Goal: Communication & Community: Answer question/provide support

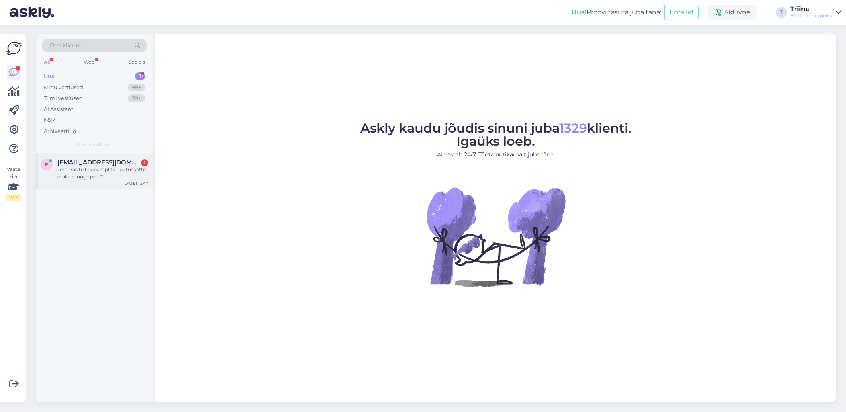
click at [88, 178] on div "Tere,,kas teil rippamplite riputuskette eraldi müügil pole?" at bounding box center [102, 173] width 91 height 14
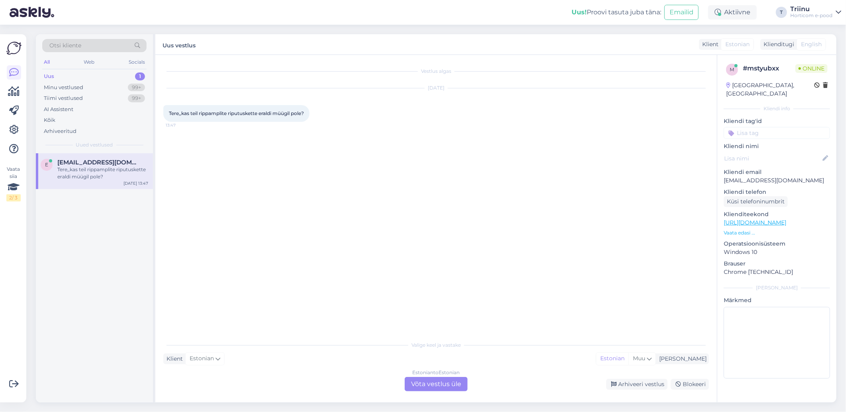
click at [434, 382] on div "Estonian to Estonian Võta vestlus üle" at bounding box center [435, 384] width 63 height 14
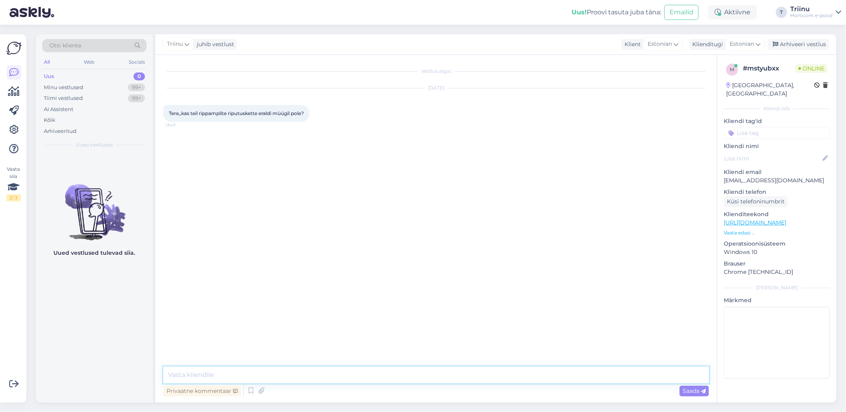
drag, startPoint x: 217, startPoint y: 374, endPoint x: 219, endPoint y: 361, distance: 13.8
click at [216, 373] on textarea at bounding box center [435, 375] width 545 height 17
type textarea "Tere Kohe vaatan, kas neid laos on"
click at [113, 86] on div "Minu vestlused 99+" at bounding box center [94, 87] width 104 height 11
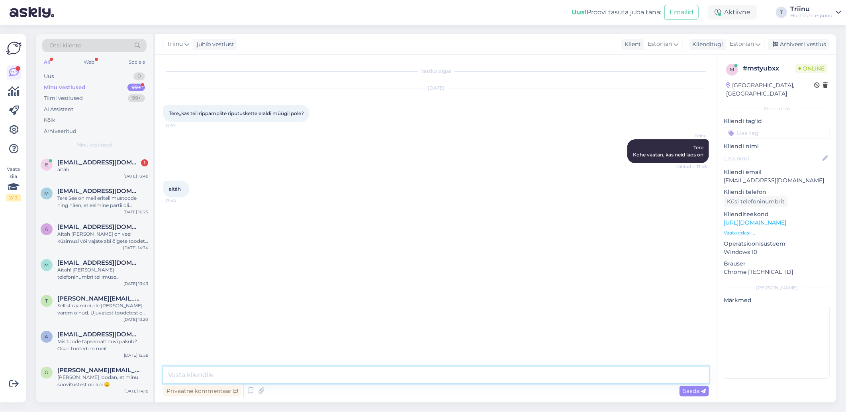
click at [217, 377] on textarea at bounding box center [435, 375] width 545 height 17
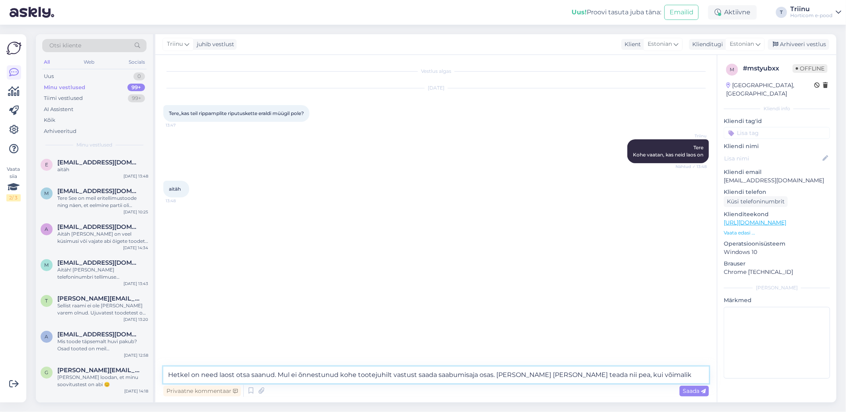
type textarea "Hetkel on need laost otsa saanud. Mul ei õnnestunud kohe tootejuhilt vastust sa…"
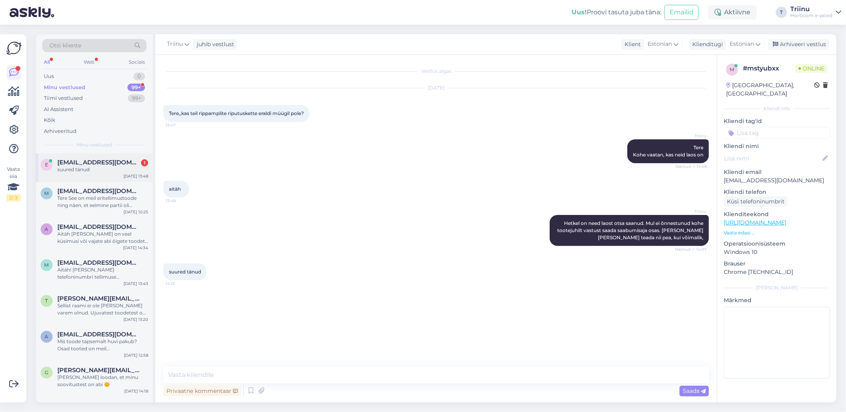
click at [113, 162] on span "[EMAIL_ADDRESS][DOMAIN_NAME]" at bounding box center [98, 162] width 83 height 7
click at [205, 376] on textarea at bounding box center [435, 375] width 545 height 17
type textarea "Aitäh [PERSON_NAME] on veel küsimusi, siis aitan hea meelega"
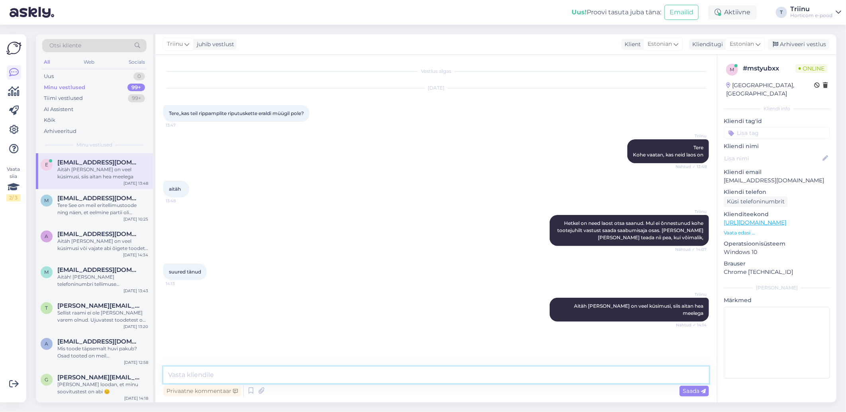
click at [243, 369] on textarea at bounding box center [435, 375] width 545 height 17
type textarea "[PERSON_NAME] just vastuse, et riputuskette sel aastal enam juurde [PERSON_NAME…"
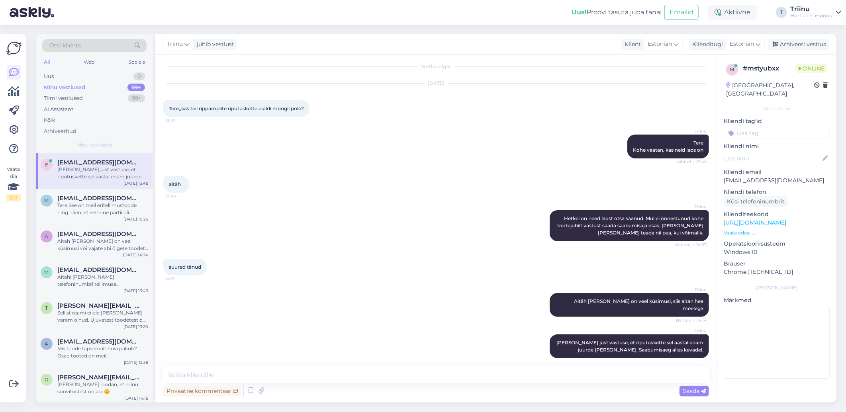
scroll to position [39, 0]
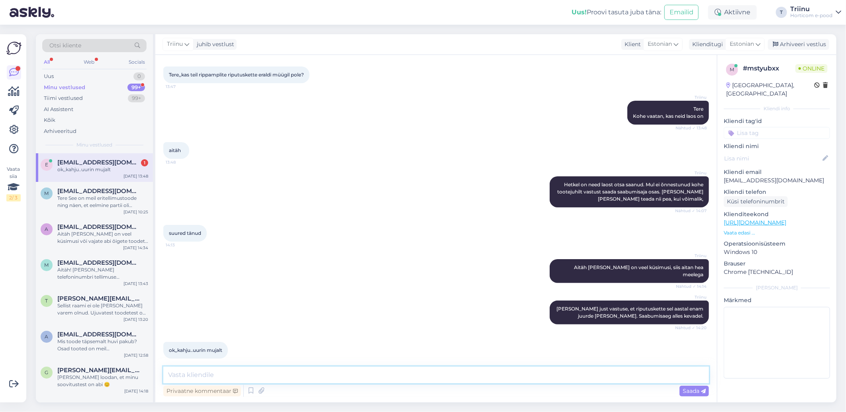
drag, startPoint x: 180, startPoint y: 380, endPoint x: 182, endPoint y: 376, distance: 4.5
click at [180, 380] on textarea at bounding box center [435, 375] width 545 height 17
click at [208, 378] on textarea at bounding box center [435, 375] width 545 height 17
click at [334, 375] on textarea "Näen, et erinevad Coopi Ehituskeskused on meilt neid sel aastal sisse ostnud, v…" at bounding box center [435, 375] width 545 height 17
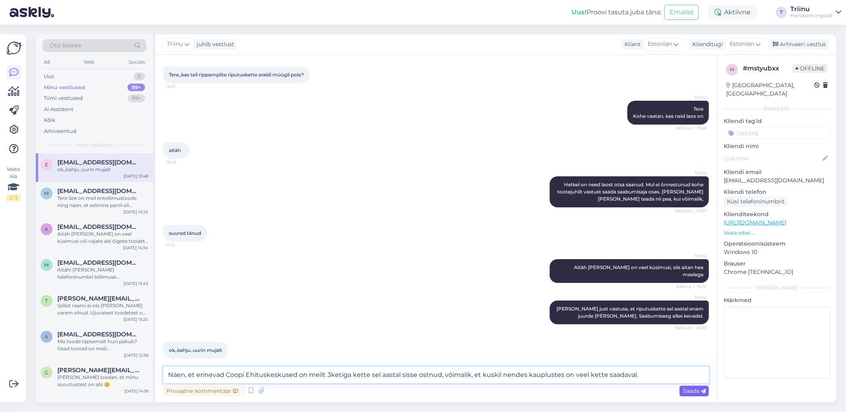
type textarea "Näen, et erinevad Coopi Ehituskeskused on meilt 3ketiga kette sel aastal sisse …"
click at [690, 390] on span "Saada" at bounding box center [693, 390] width 23 height 7
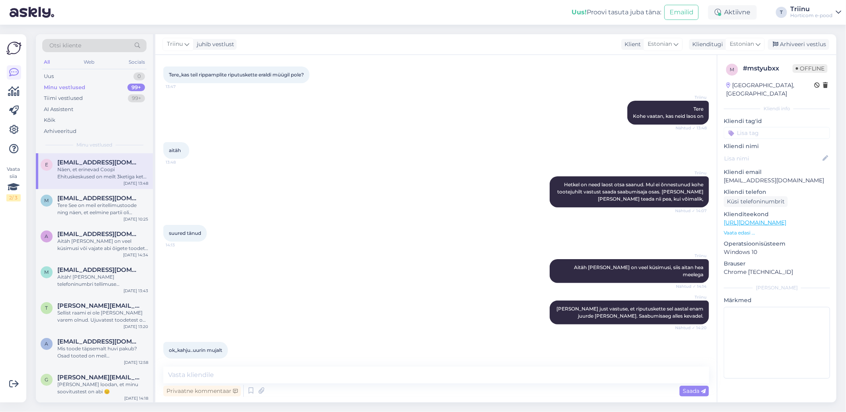
scroll to position [88, 0]
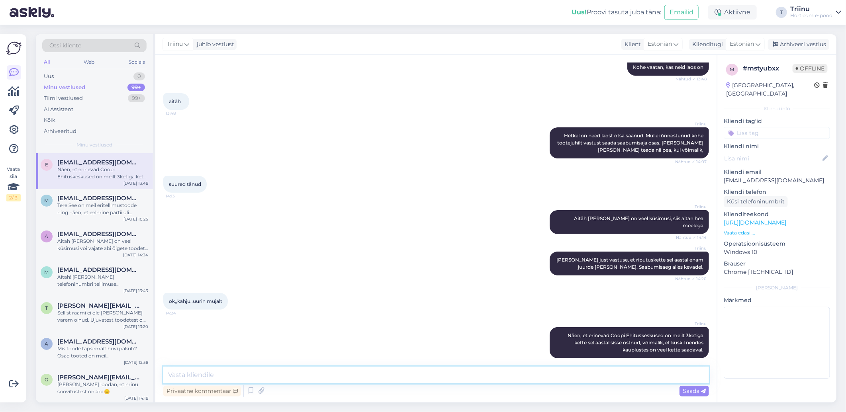
click at [214, 375] on textarea at bounding box center [435, 375] width 545 height 17
type textarea "Samuti Pärnu Espak ja [GEOGRAPHIC_DATA][PERSON_NAME] on [PERSON_NAME] kevadel s…"
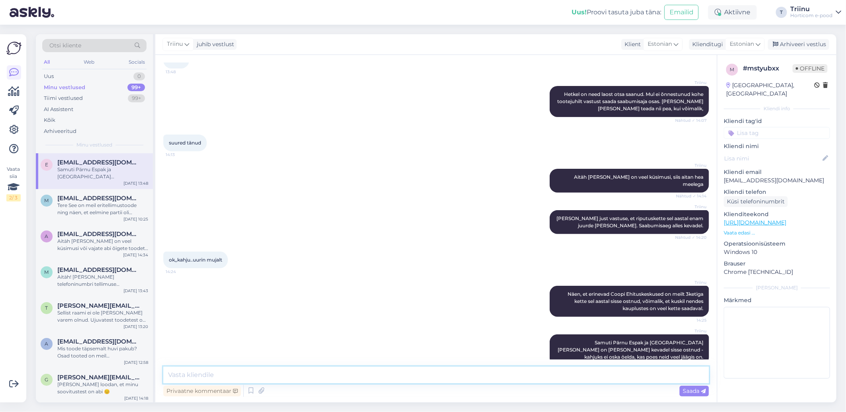
scroll to position [129, 0]
